Goal: Check status: Check status

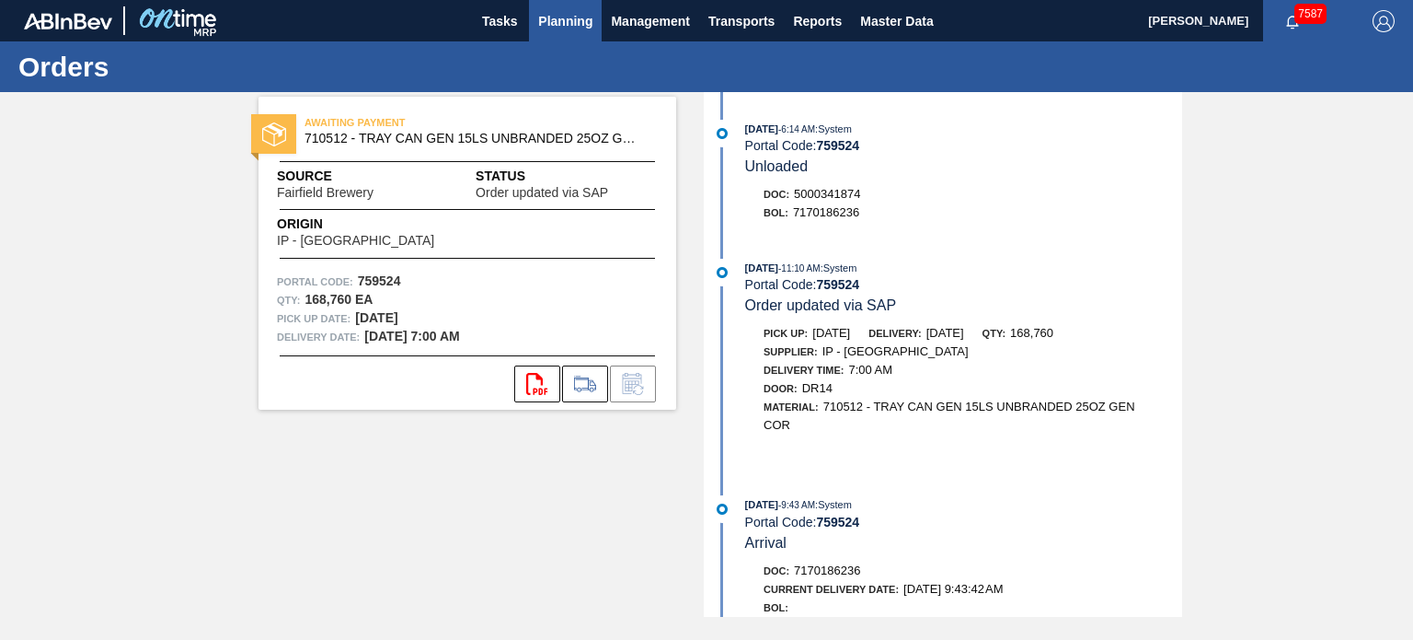
click at [538, 21] on span "Planning" at bounding box center [565, 21] width 54 height 22
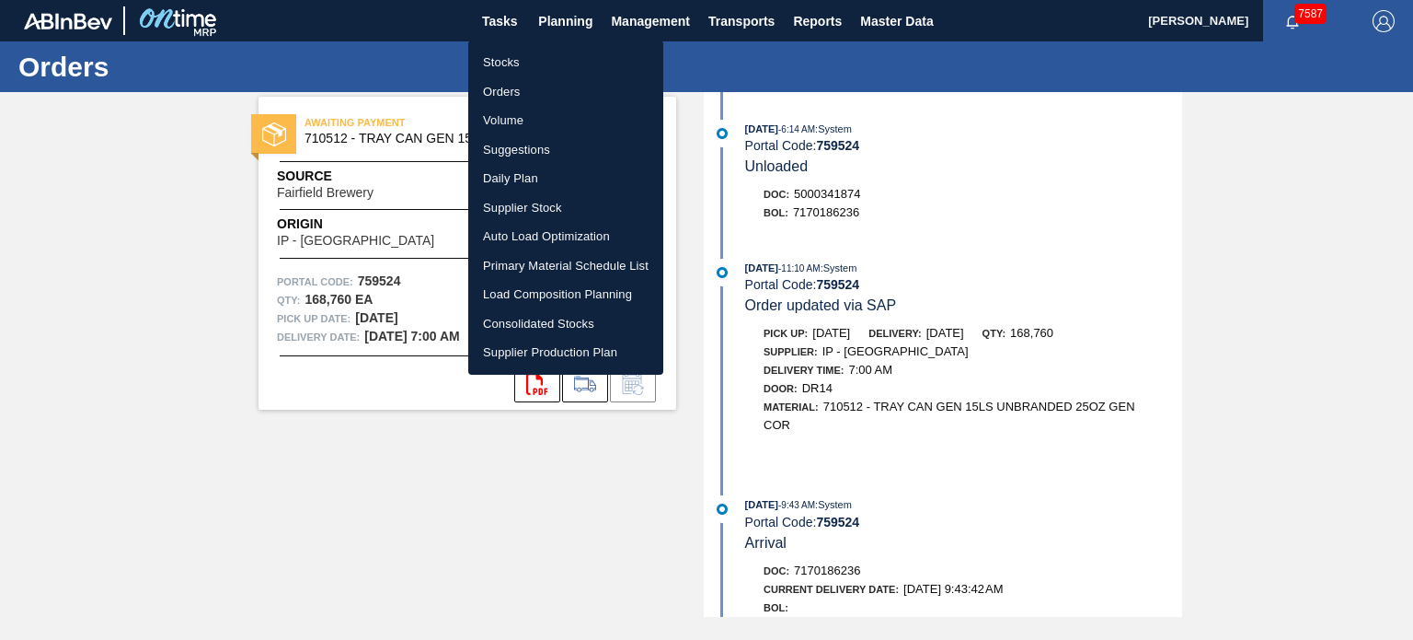
click at [521, 80] on li "Orders" at bounding box center [565, 91] width 195 height 29
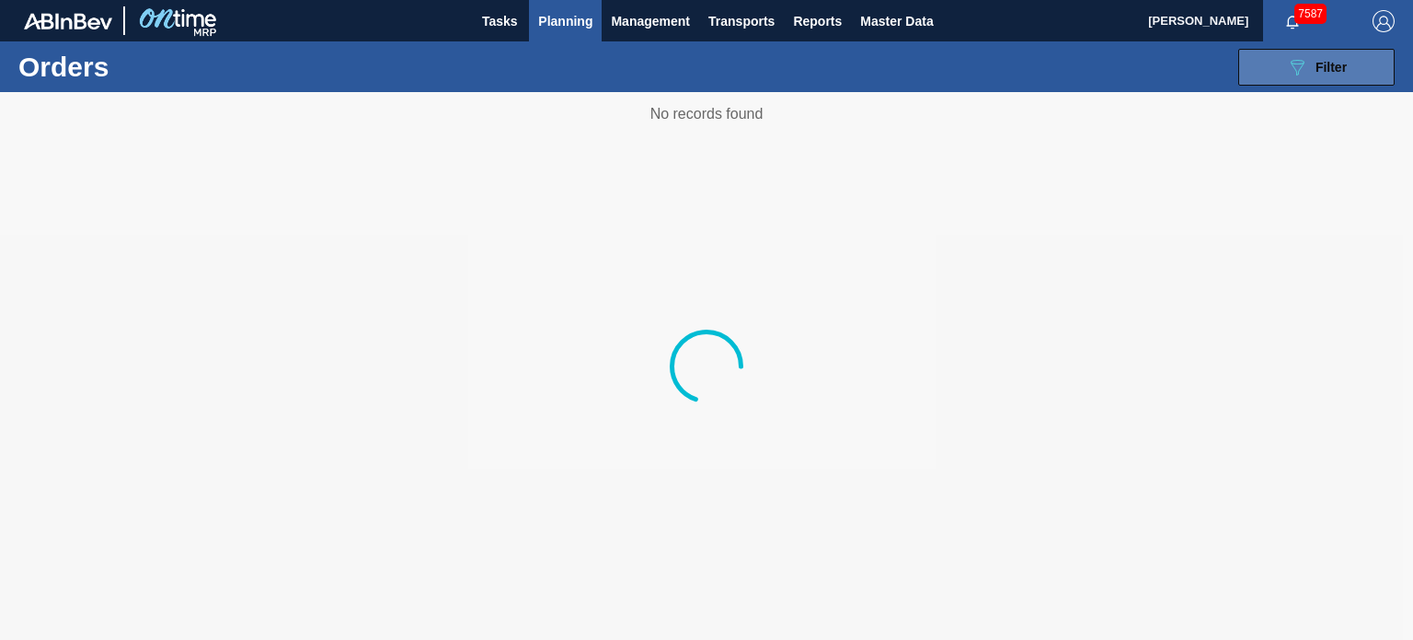
click at [1299, 60] on icon at bounding box center [1298, 68] width 14 height 16
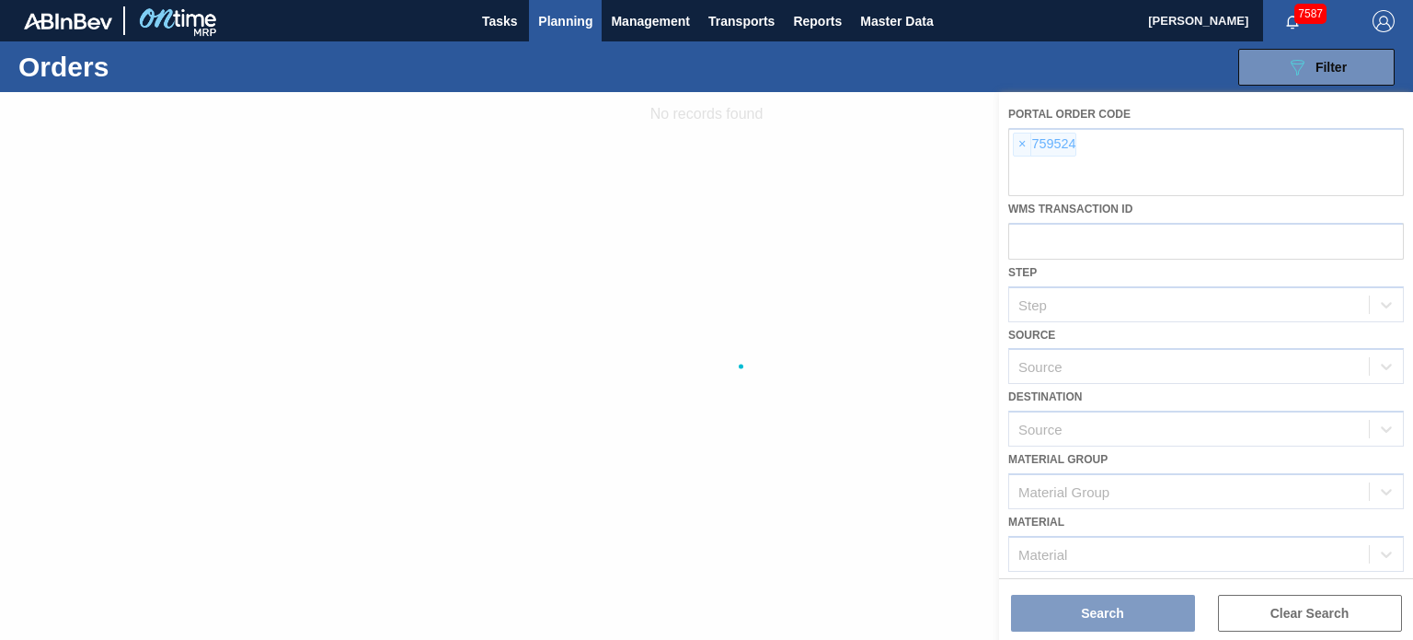
click at [1012, 139] on div at bounding box center [706, 366] width 1413 height 548
click at [1020, 146] on div at bounding box center [706, 366] width 1413 height 548
click at [1020, 144] on div at bounding box center [706, 366] width 1413 height 548
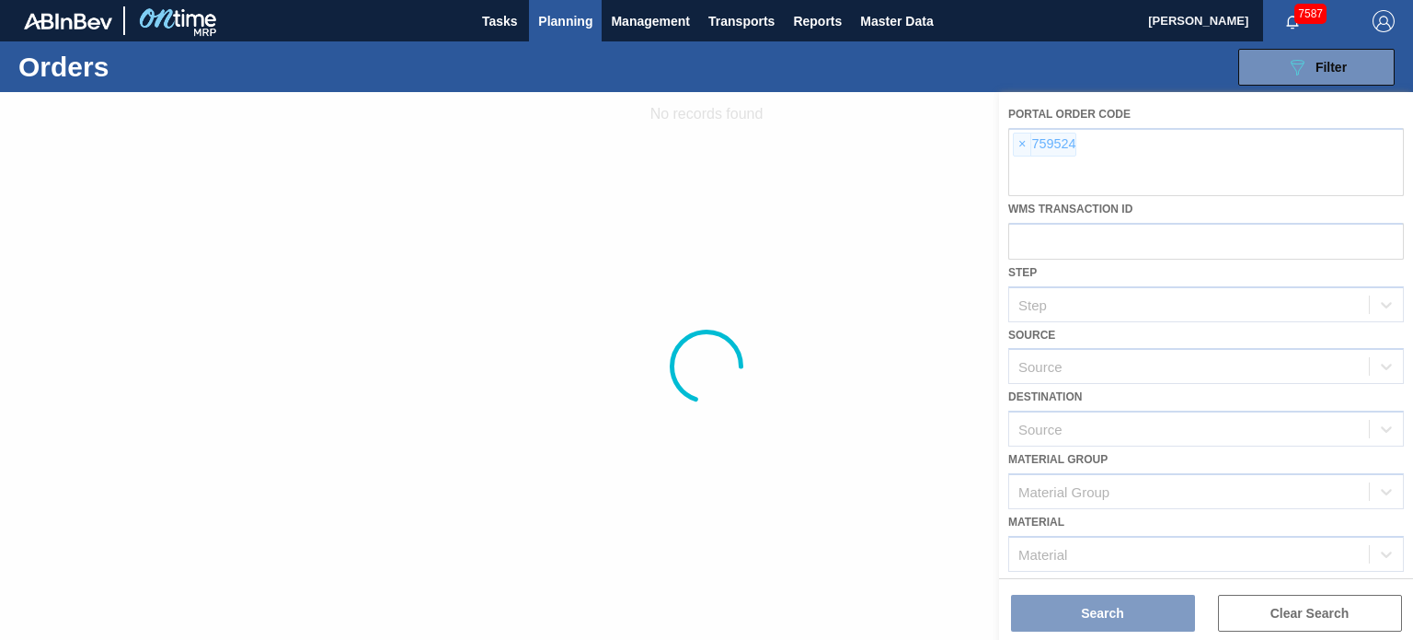
click at [1021, 139] on div at bounding box center [706, 366] width 1413 height 548
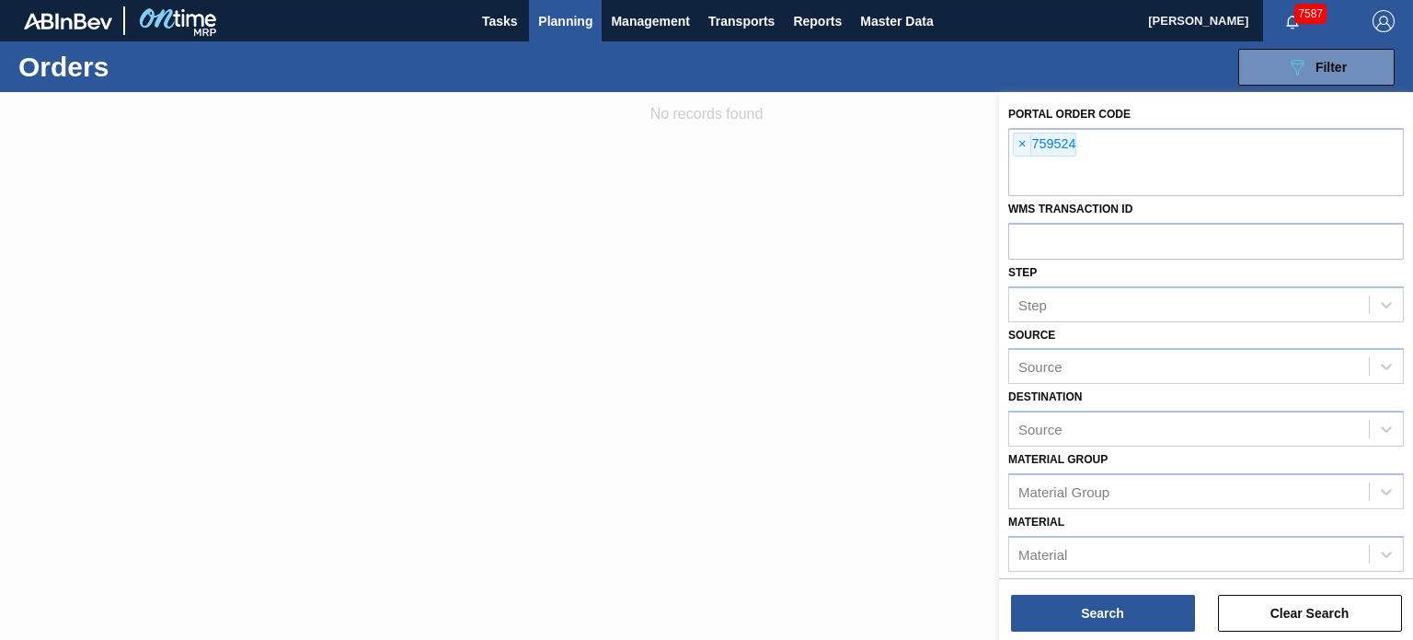
click at [1021, 139] on span "×" at bounding box center [1022, 144] width 17 height 22
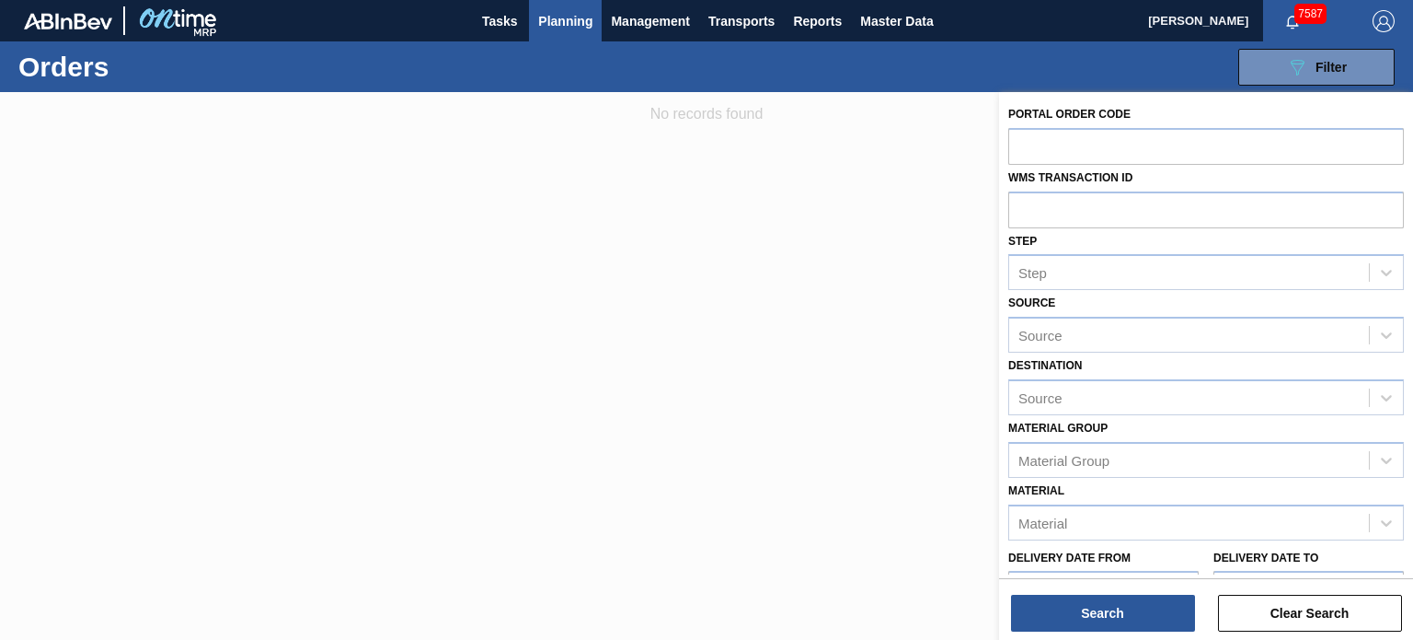
paste input "759626"
type input "759626"
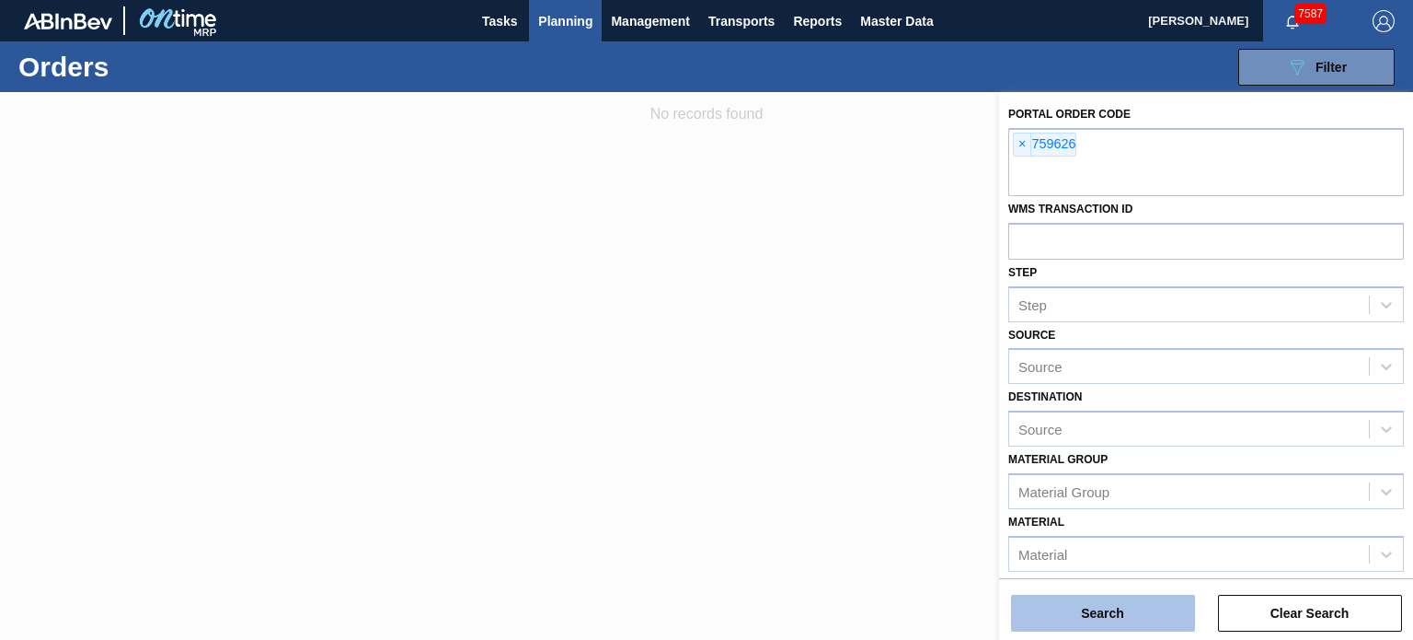
click at [1136, 621] on button "Search" at bounding box center [1103, 612] width 184 height 37
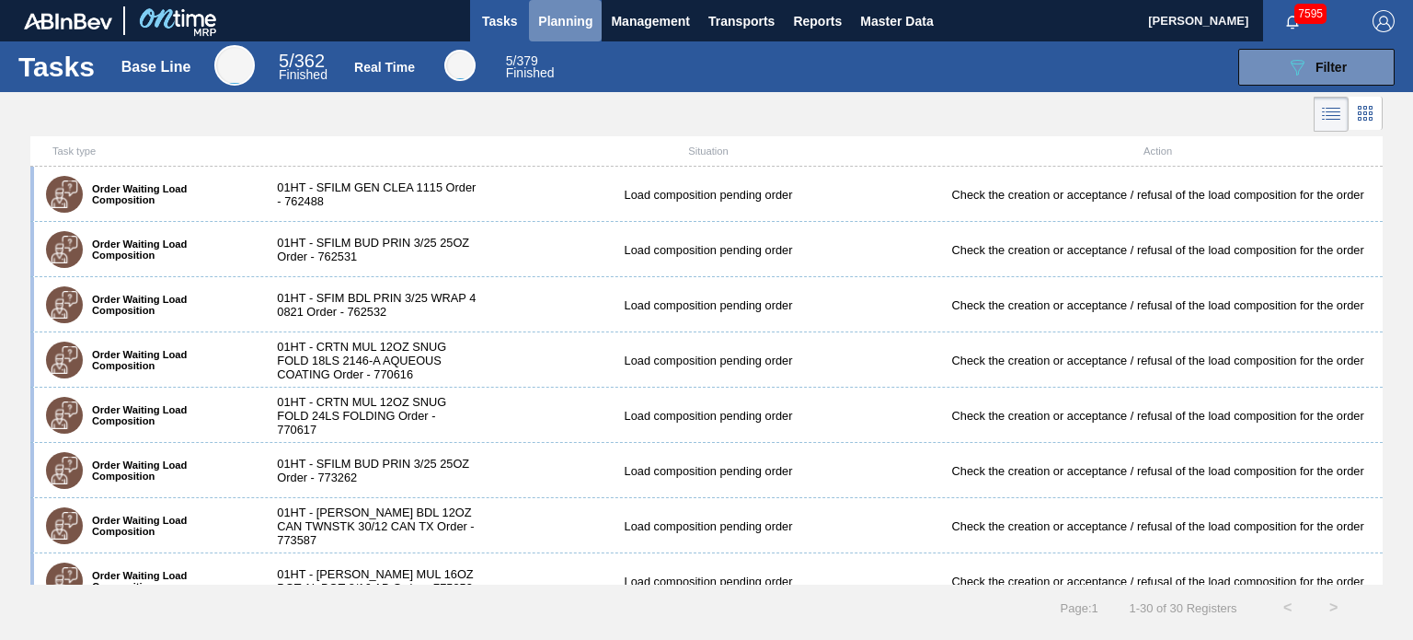
click at [578, 27] on span "Planning" at bounding box center [565, 21] width 54 height 22
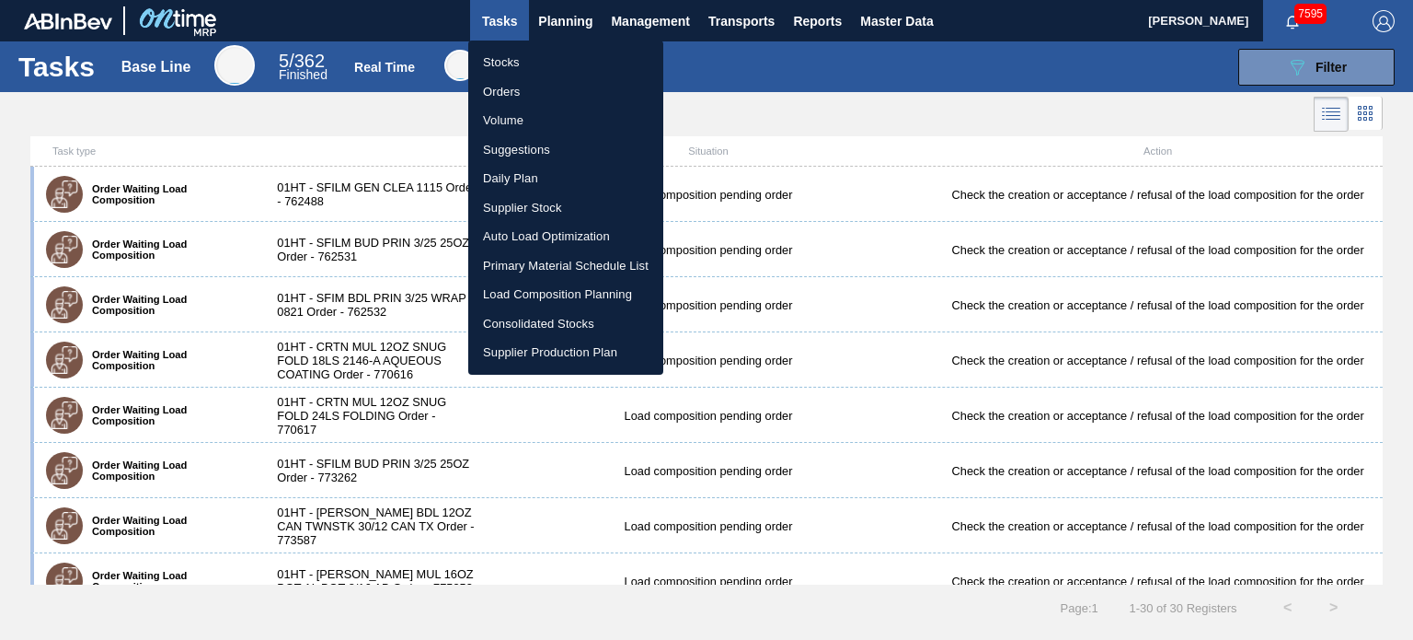
click at [506, 84] on li "Orders" at bounding box center [565, 91] width 195 height 29
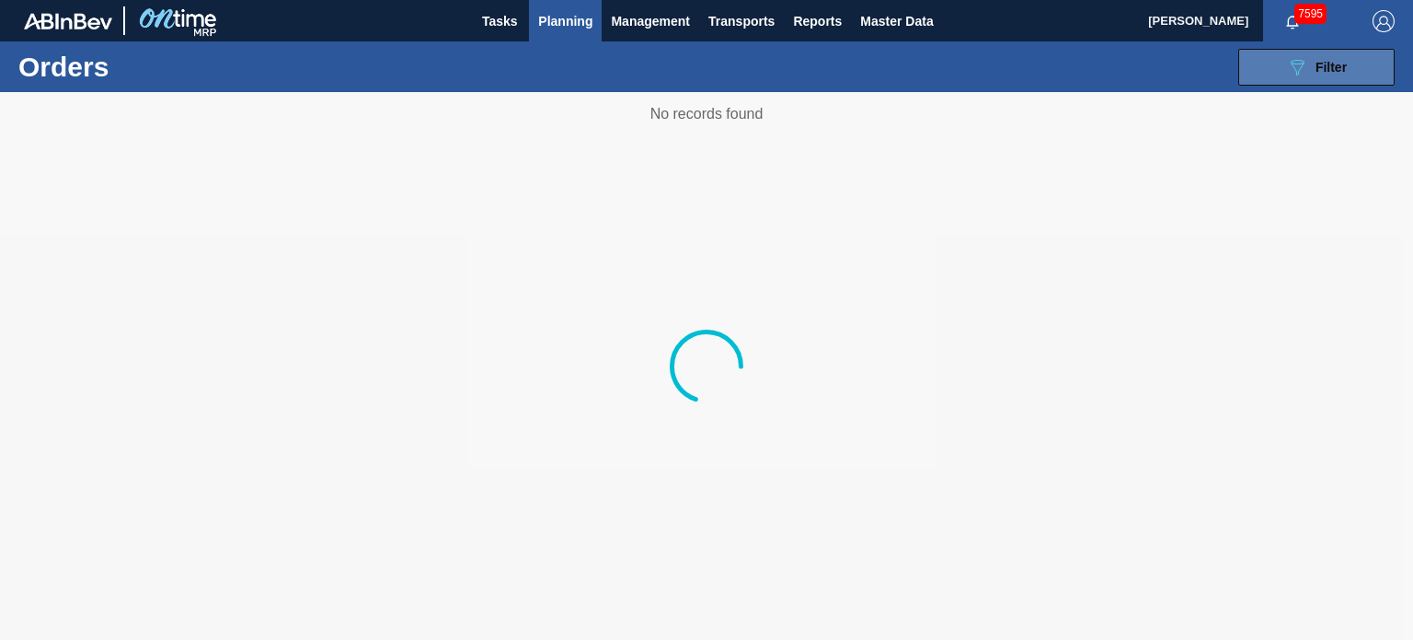
click at [1316, 63] on span "Filter" at bounding box center [1331, 67] width 31 height 15
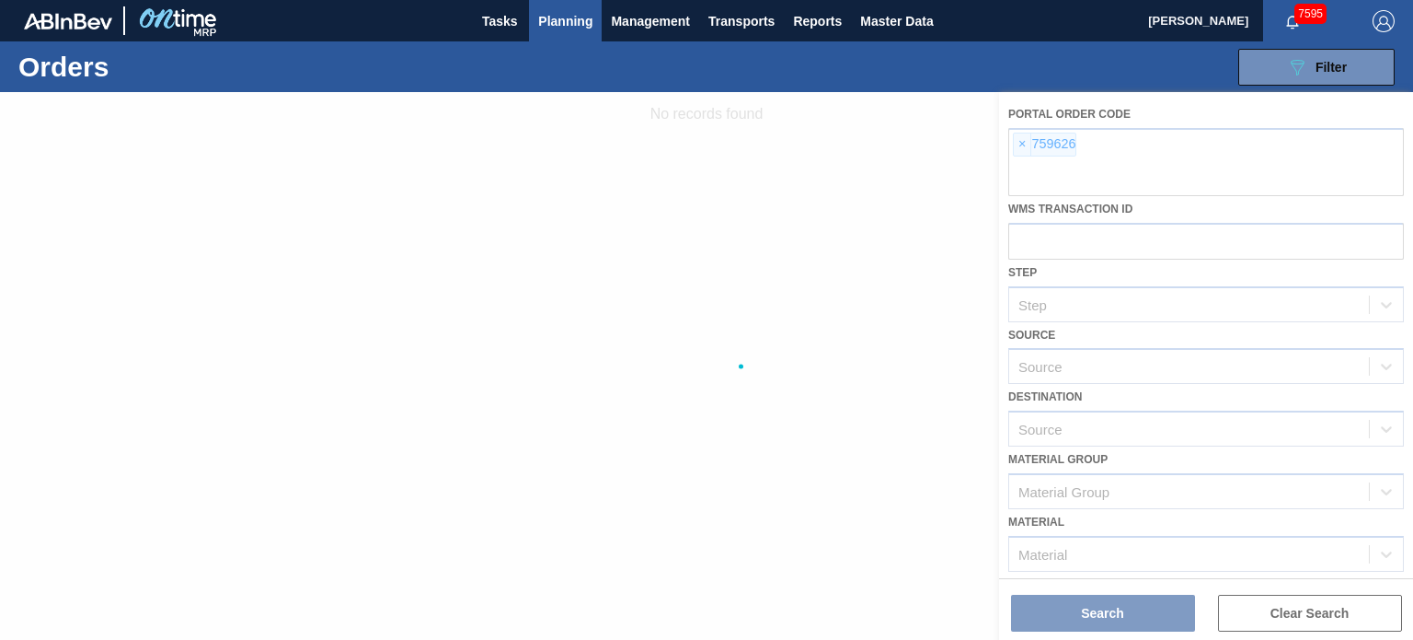
click at [1021, 139] on div at bounding box center [706, 366] width 1413 height 548
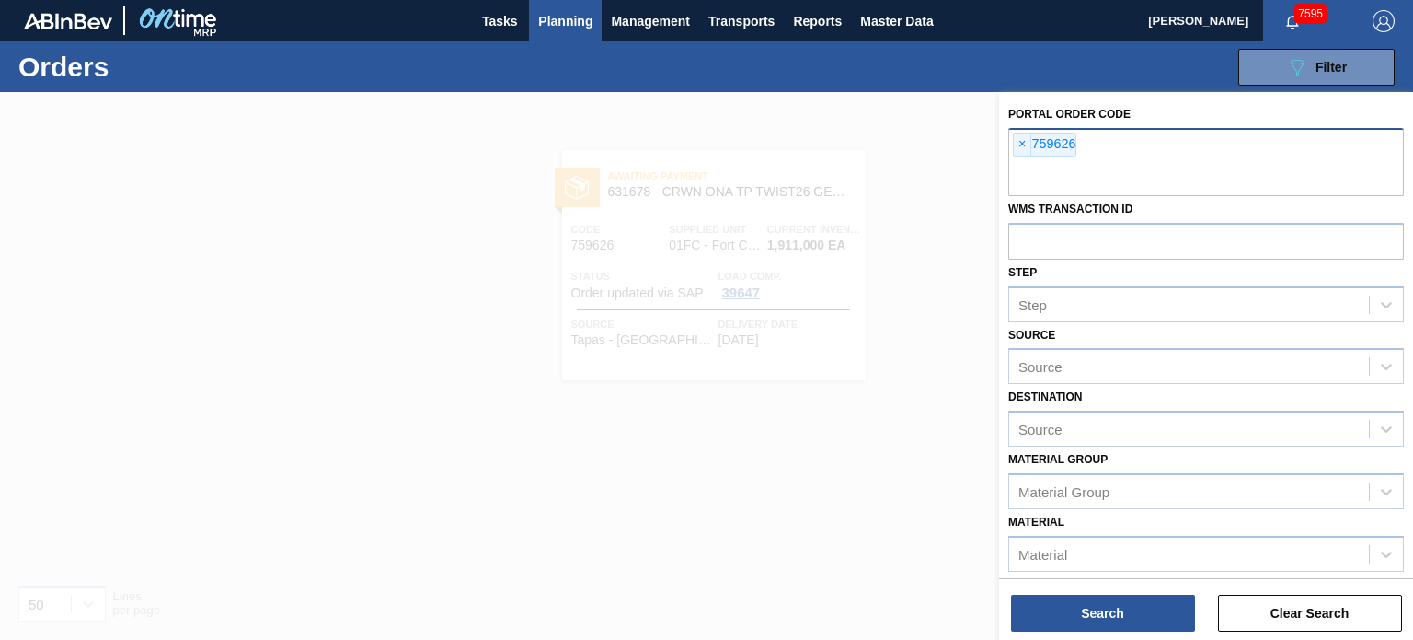
click at [1024, 141] on span "×" at bounding box center [1022, 144] width 17 height 22
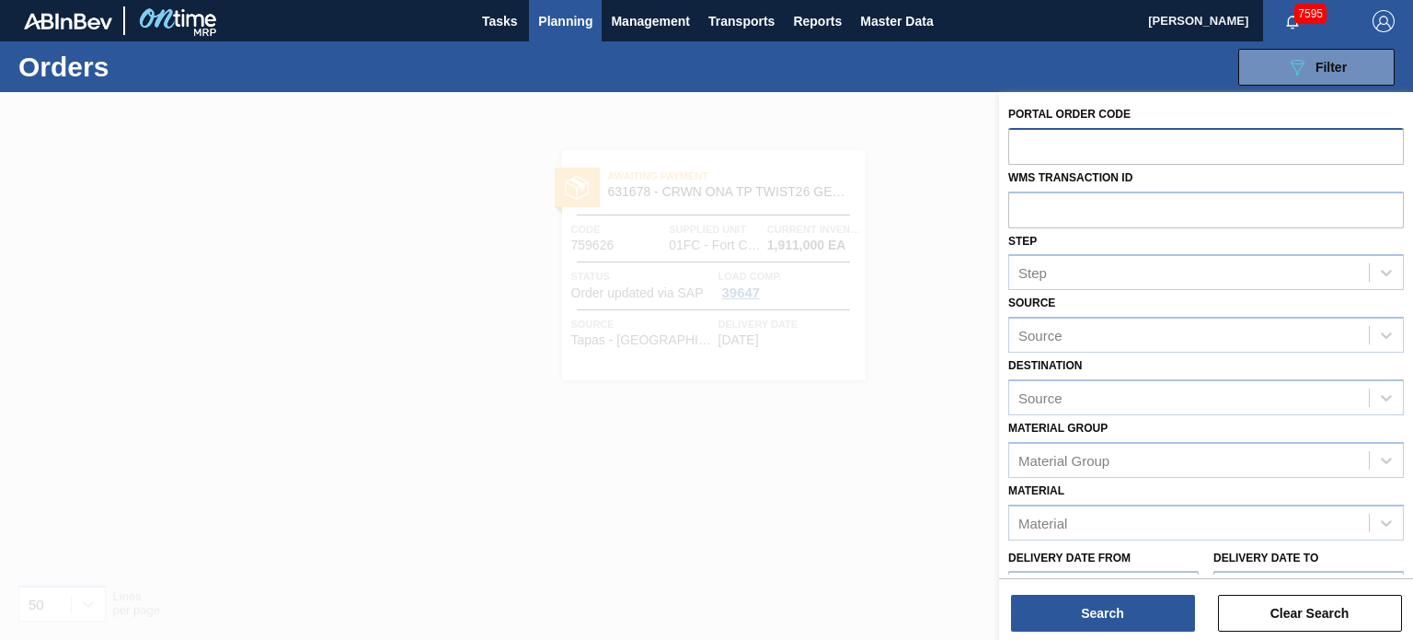
paste input "759626"
type input "759626"
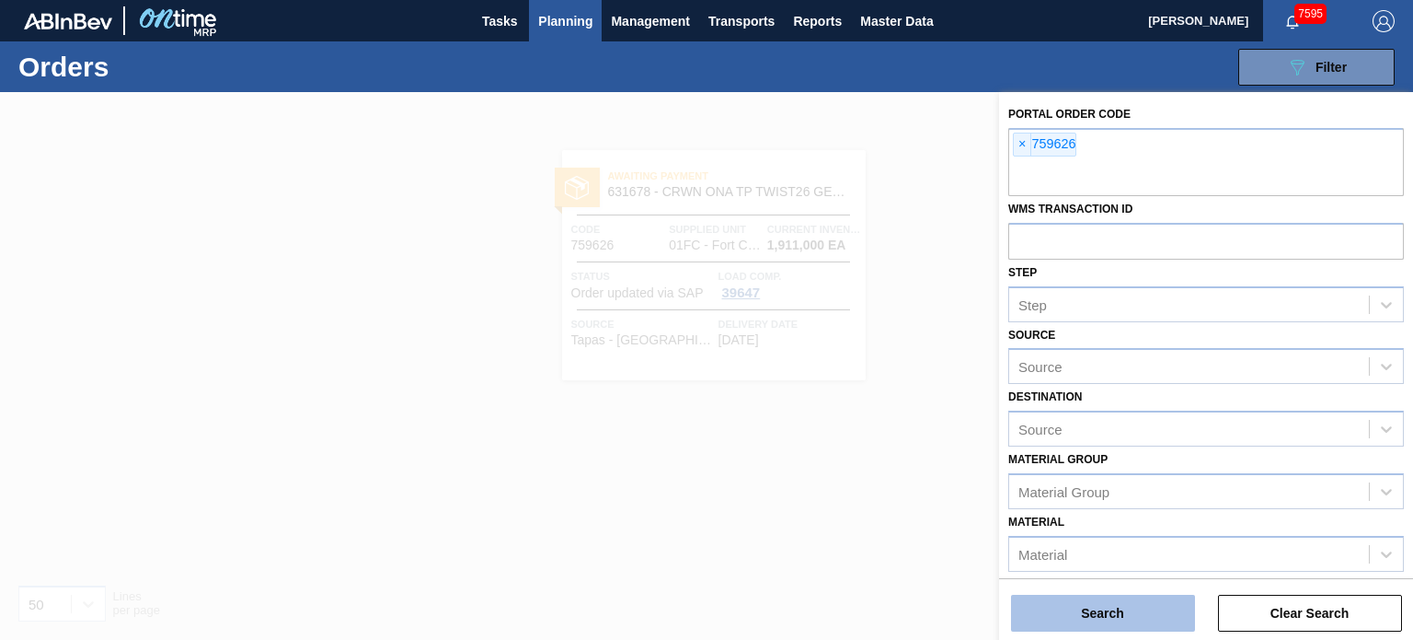
click at [1104, 599] on button "Search" at bounding box center [1103, 612] width 184 height 37
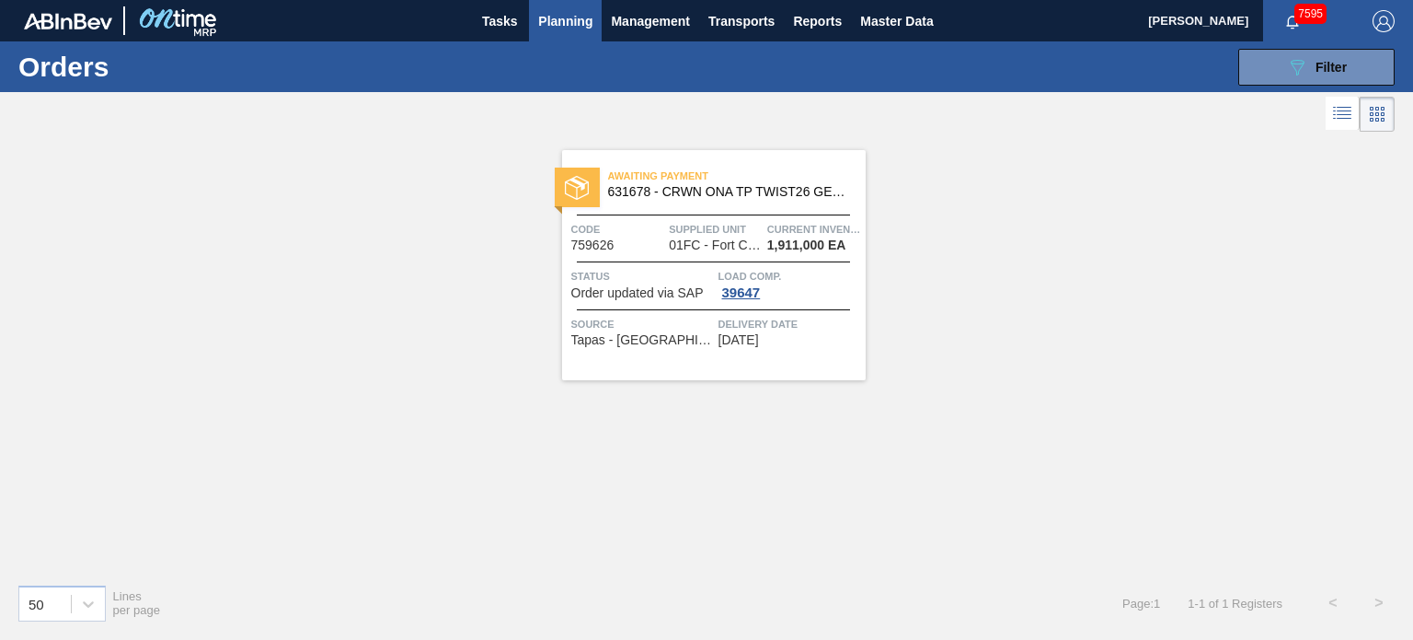
click at [714, 198] on div "Awaiting Payment 631678 - CRWN ONA TP TWIST26 GEN 1124 70 LB CROWN" at bounding box center [714, 184] width 304 height 41
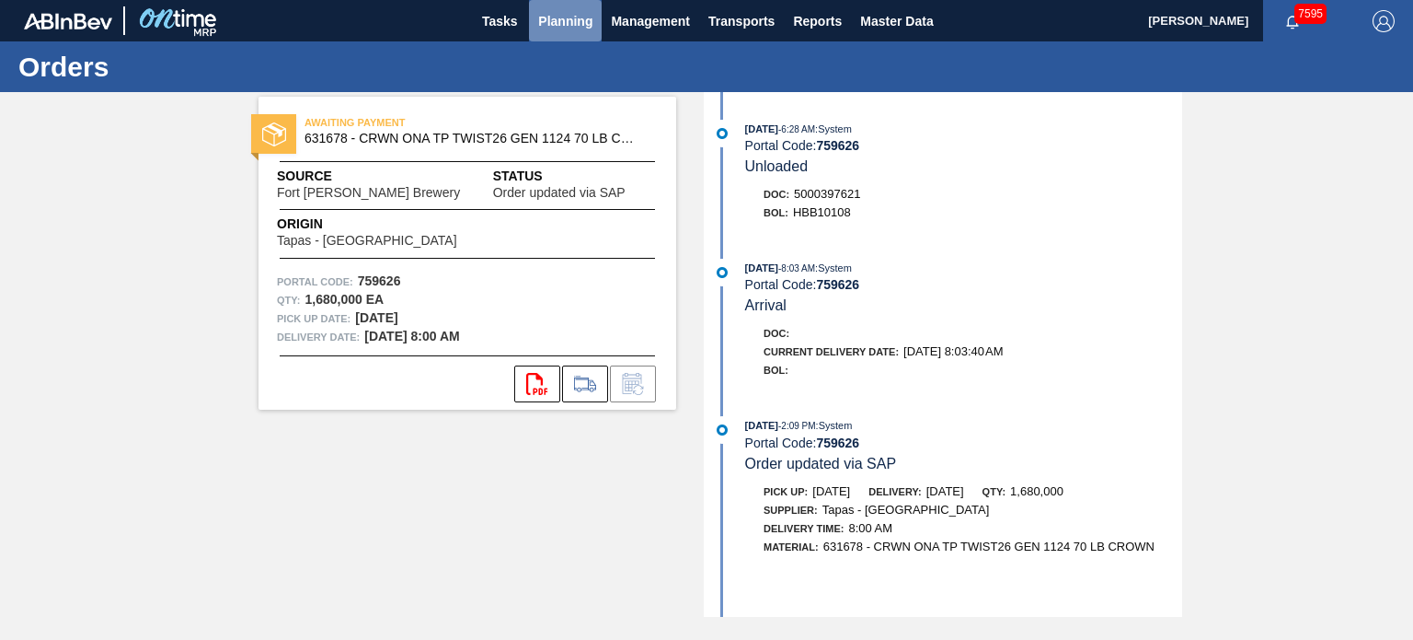
click at [582, 20] on span "Planning" at bounding box center [565, 21] width 54 height 22
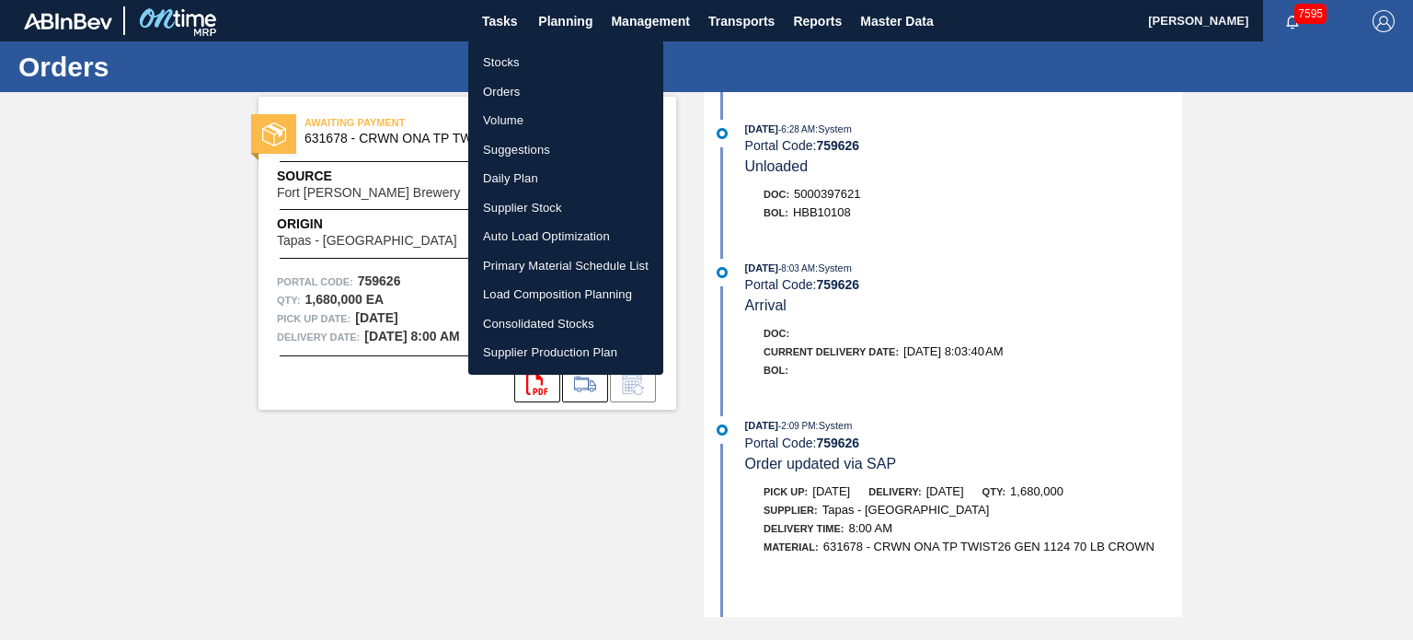
click at [503, 95] on li "Orders" at bounding box center [565, 91] width 195 height 29
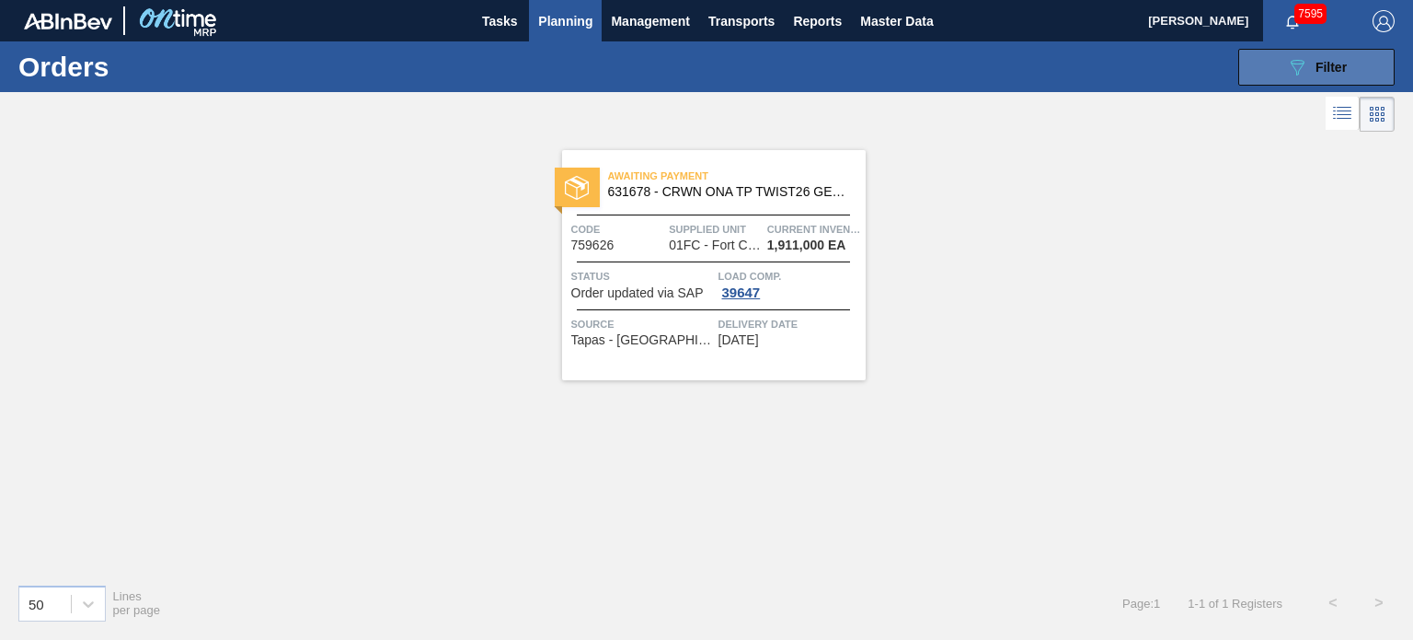
click at [1321, 56] on div "089F7B8B-B2A5-4AFE-B5C0-19BA573D28AC Filter" at bounding box center [1316, 67] width 61 height 22
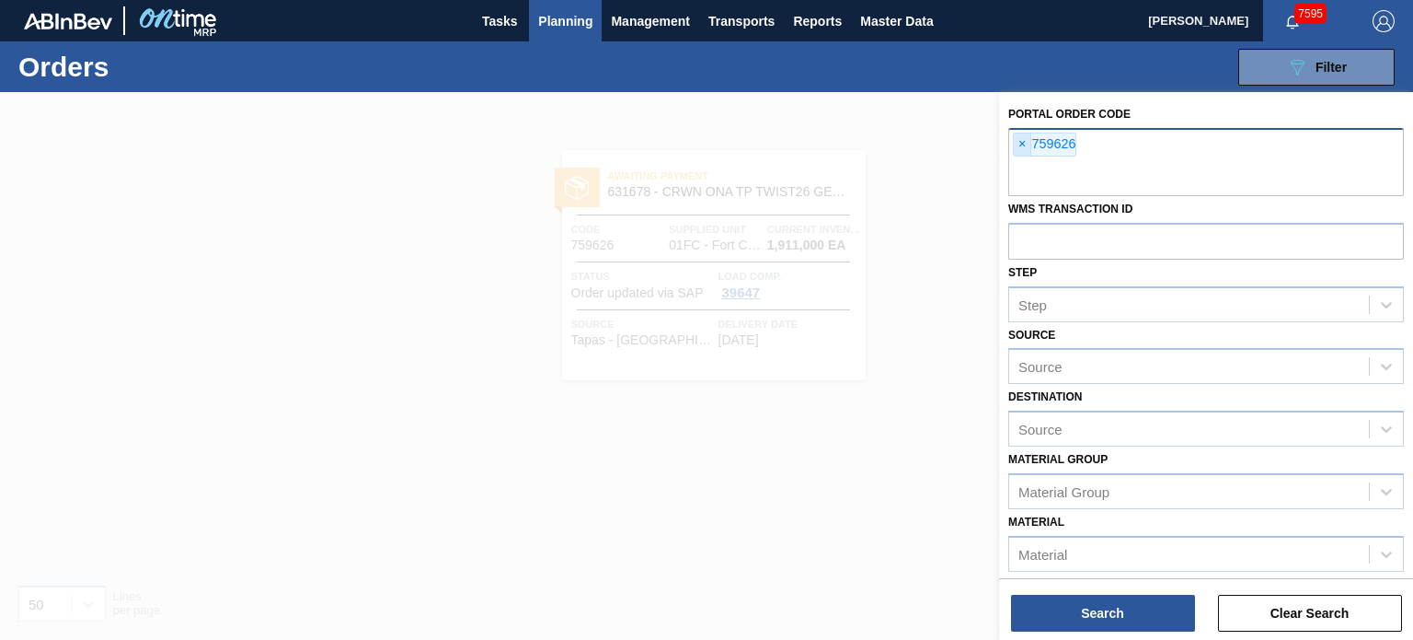
click at [1016, 140] on div "× 759626" at bounding box center [1044, 145] width 63 height 24
click at [1016, 140] on span "×" at bounding box center [1022, 144] width 17 height 22
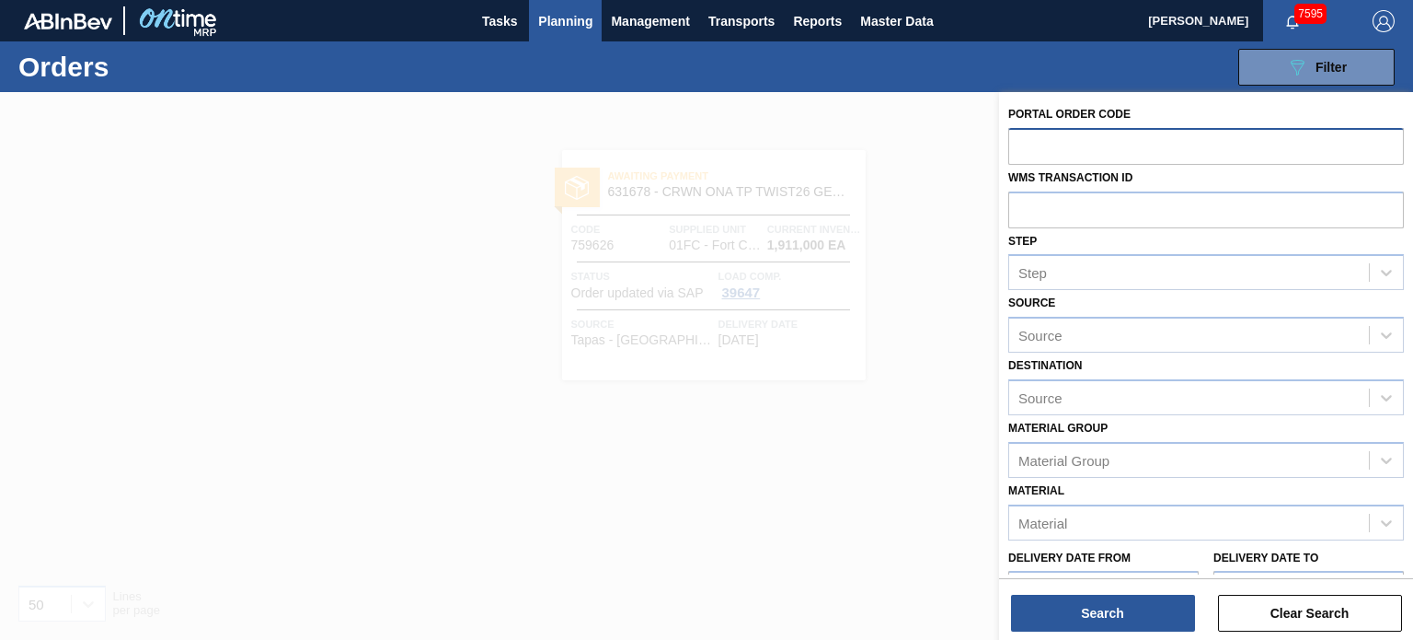
paste input "762655"
type input "762655"
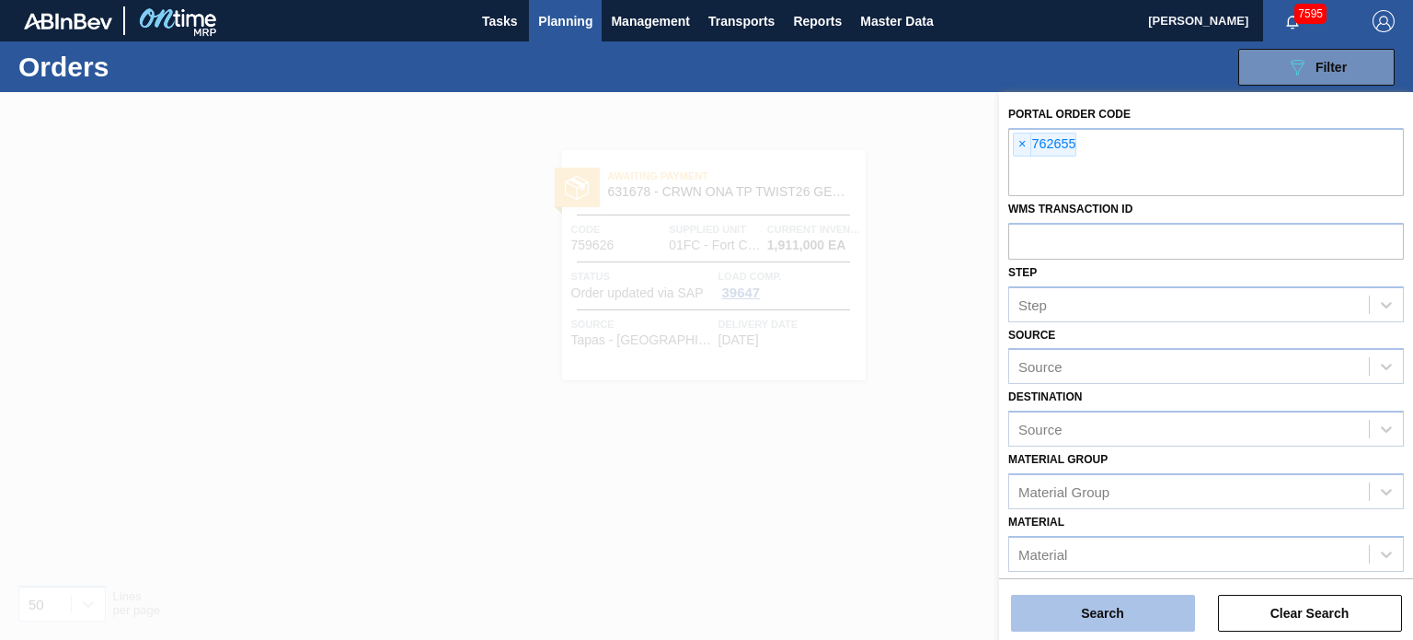
click at [1131, 600] on button "Search" at bounding box center [1103, 612] width 184 height 37
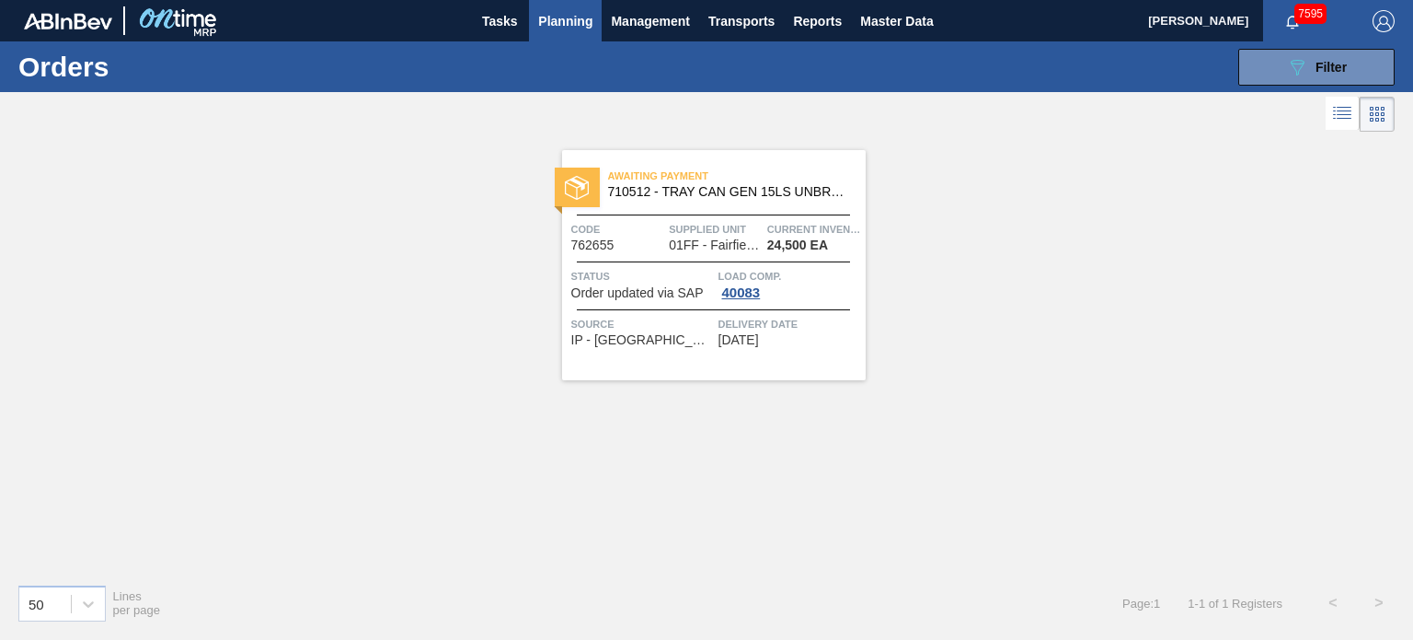
click at [709, 179] on span "Awaiting Payment" at bounding box center [737, 176] width 258 height 18
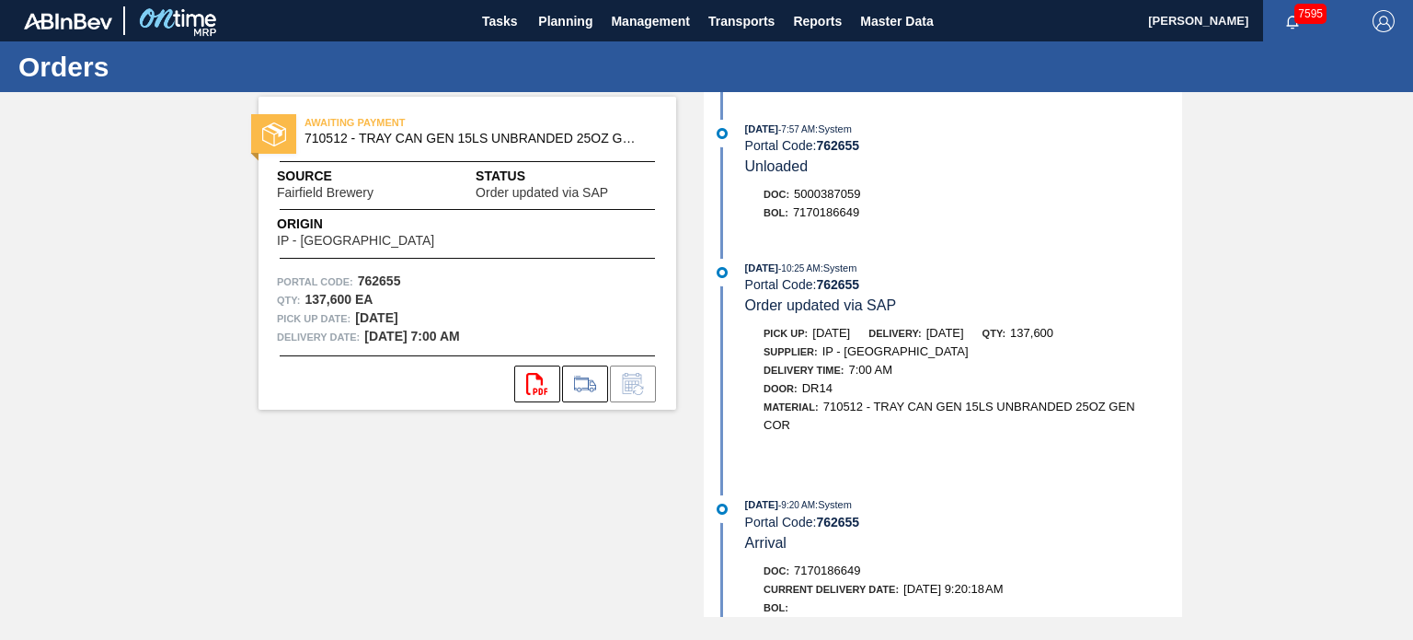
drag, startPoint x: 982, startPoint y: 425, endPoint x: 954, endPoint y: 471, distance: 53.7
click at [982, 424] on div "Material: 710512 - TRAY CAN GEN 15LS UNBRANDED 25OZ GEN COR" at bounding box center [962, 415] width 396 height 35
drag, startPoint x: 872, startPoint y: 444, endPoint x: 872, endPoint y: 430, distance: 13.8
click at [872, 444] on div "Pick up: 08/08/2025 Delivery: 08/08/2025 Qty: 137,600 Supplier: IP - Elk Grove …" at bounding box center [946, 391] width 474 height 134
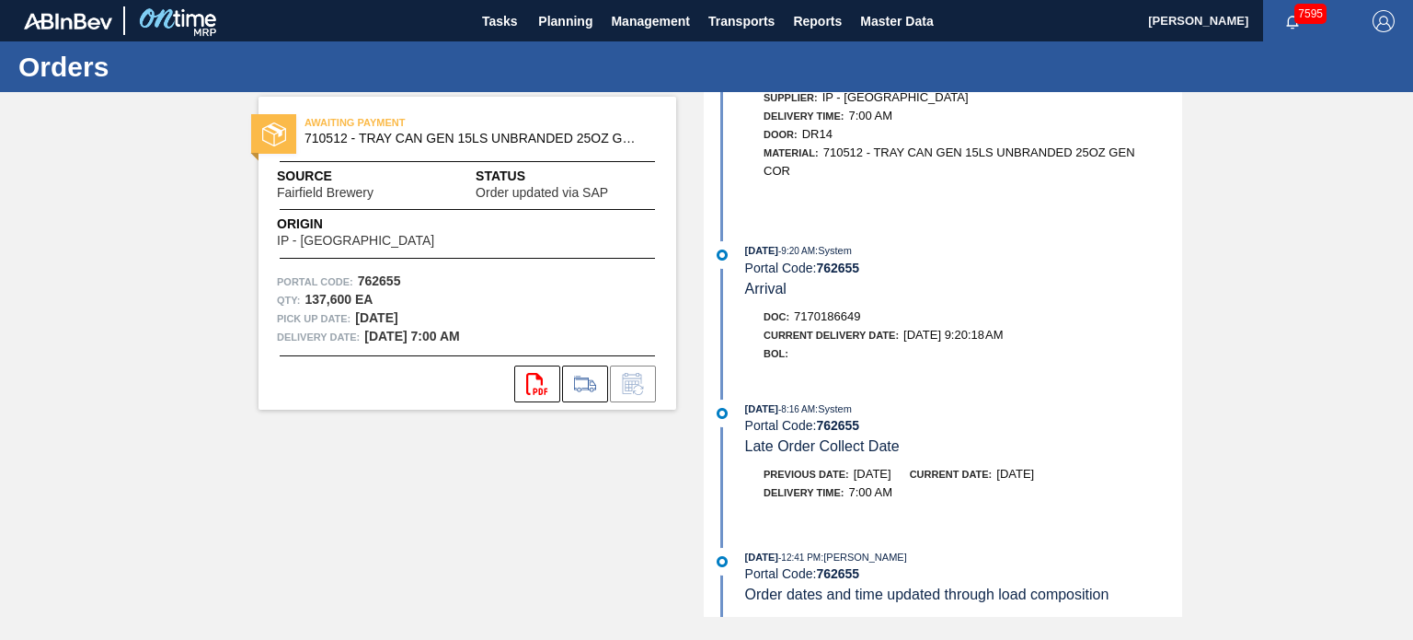
scroll to position [276, 0]
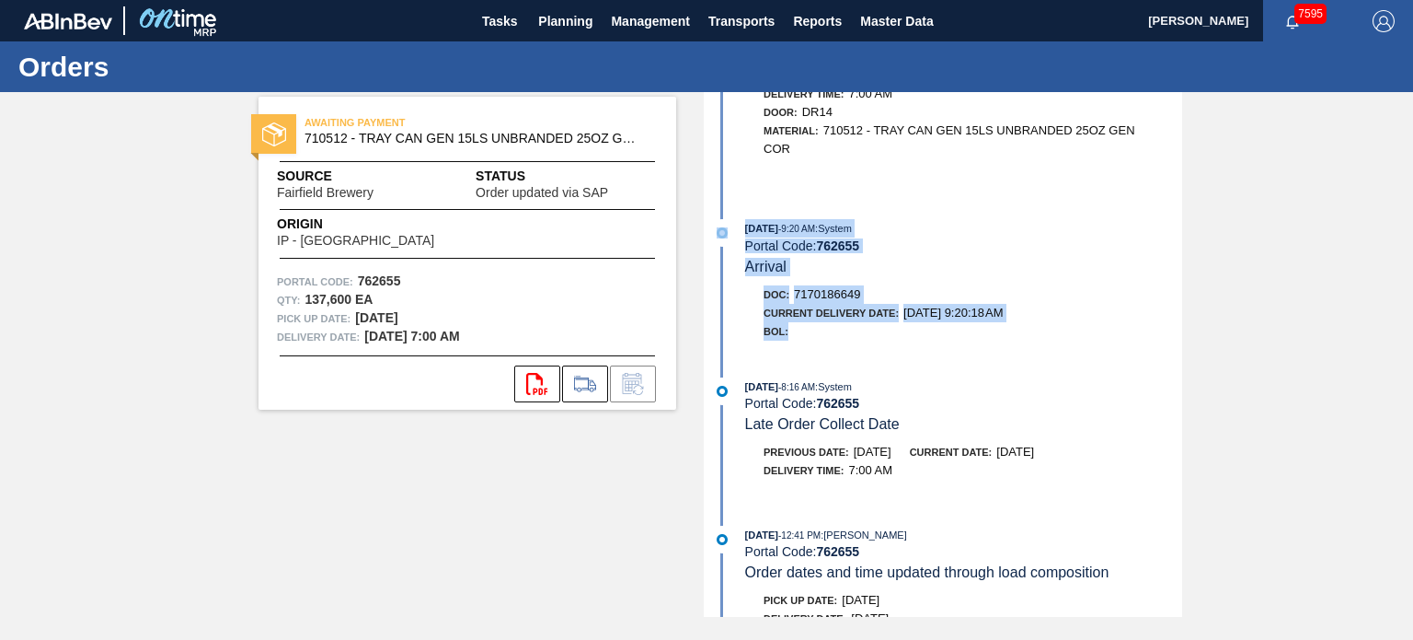
drag, startPoint x: 794, startPoint y: 345, endPoint x: 731, endPoint y: 238, distance: 124.2
click at [731, 238] on div "08/08/2025 - 9:20 AM : System Portal Code: 762655 Arrival Doc: 7170186649 Curre…" at bounding box center [946, 284] width 474 height 130
click at [887, 340] on div "BOL:" at bounding box center [973, 331] width 419 height 18
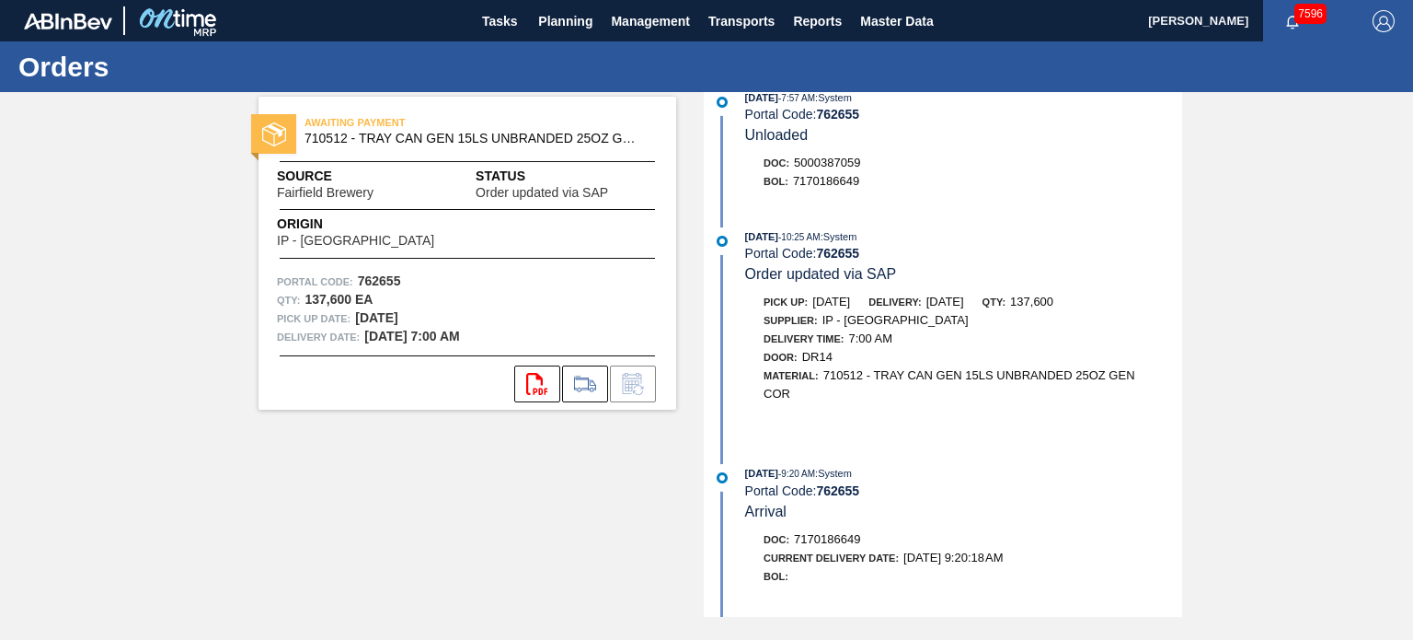
scroll to position [0, 0]
